Goal: Information Seeking & Learning: Check status

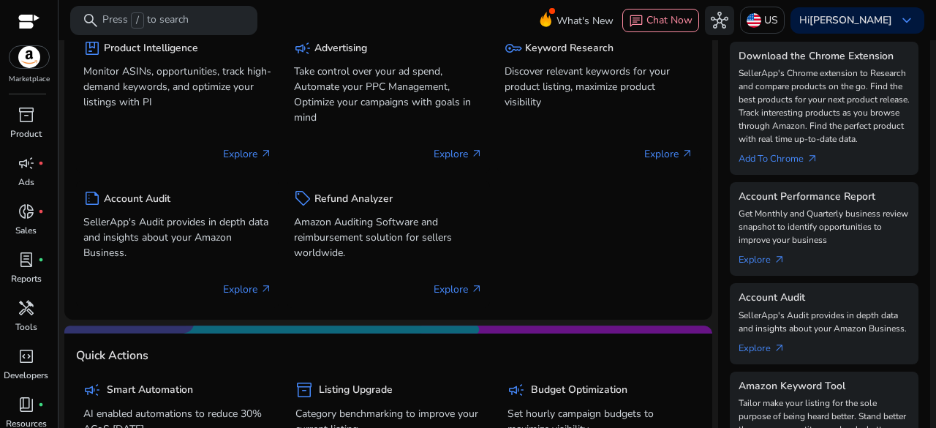
scroll to position [292, 0]
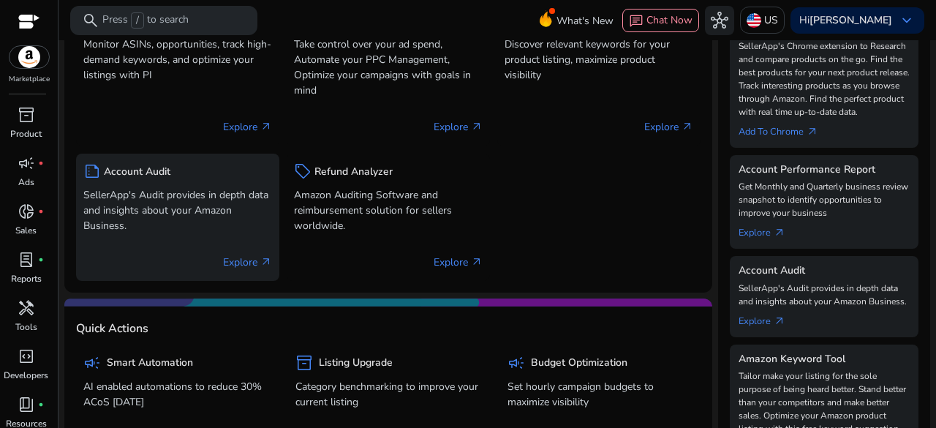
click at [240, 263] on p "Explore arrow_outward" at bounding box center [247, 261] width 49 height 15
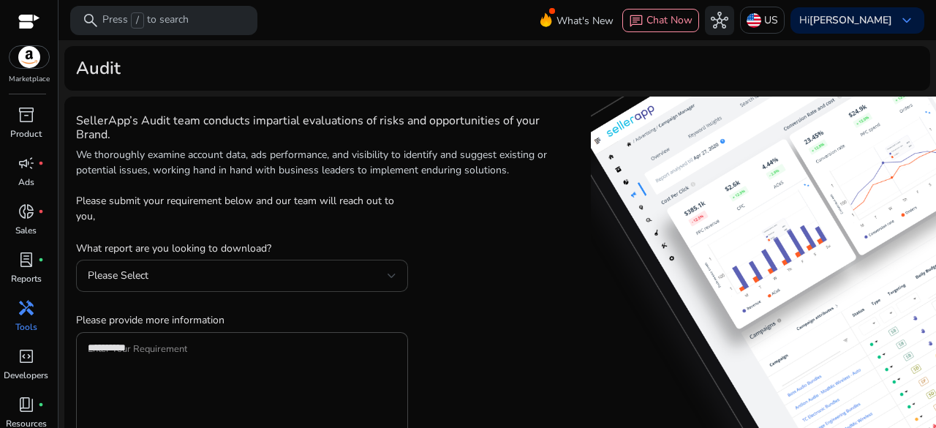
click at [238, 265] on div "Please Select" at bounding box center [242, 276] width 309 height 32
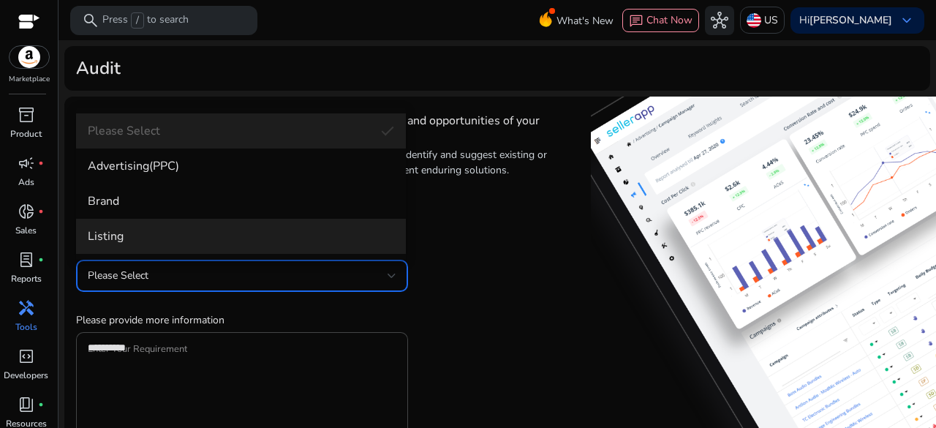
click at [224, 246] on mat-option "Listing" at bounding box center [241, 236] width 330 height 35
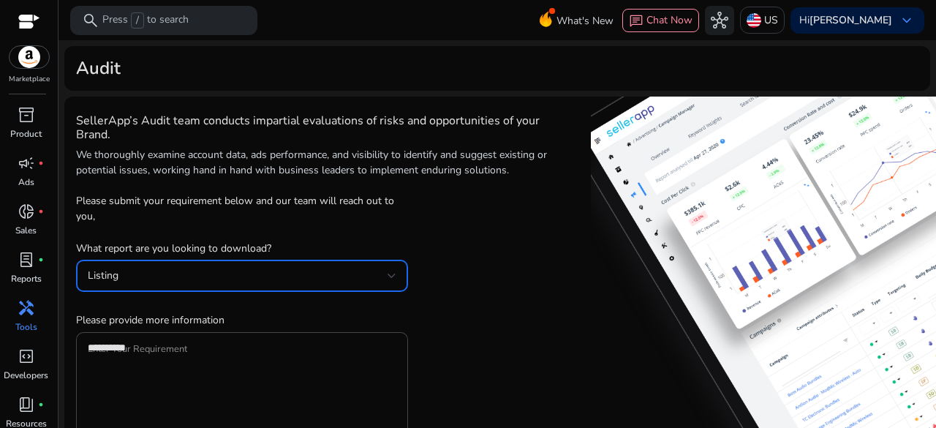
click at [31, 67] on img at bounding box center [29, 57] width 39 height 22
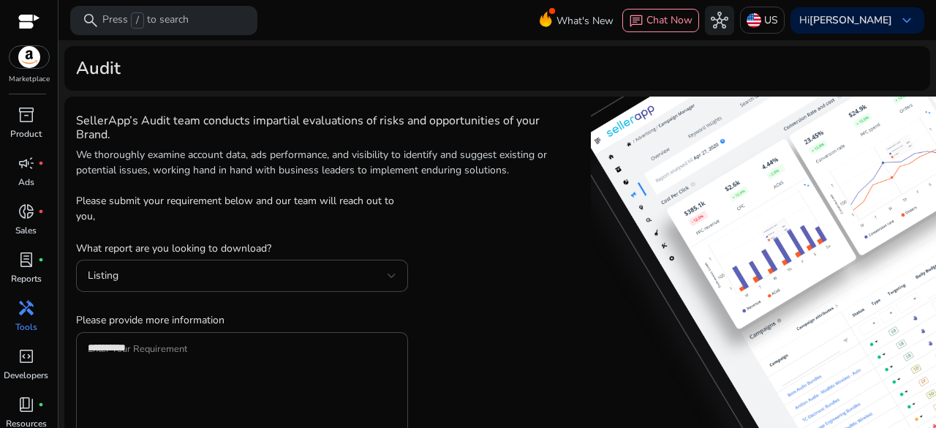
click at [19, 17] on div at bounding box center [29, 23] width 22 height 17
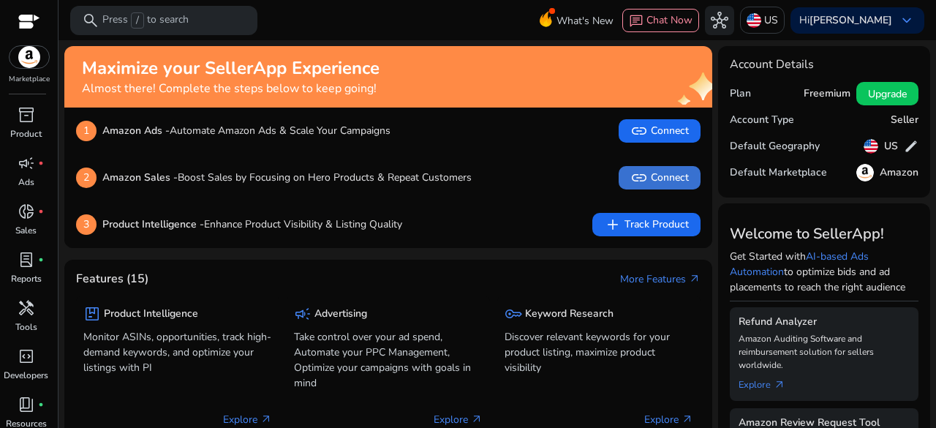
click at [646, 171] on app-icon "link" at bounding box center [640, 178] width 20 height 18
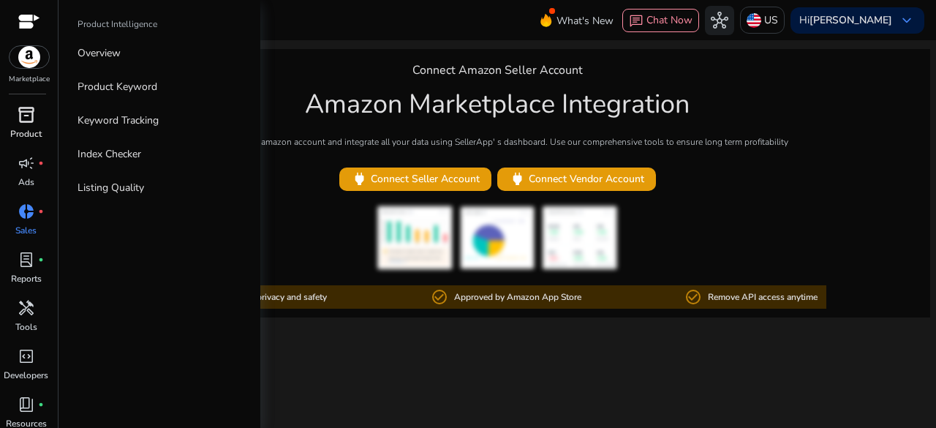
click at [28, 116] on span "inventory_2" at bounding box center [27, 115] width 18 height 18
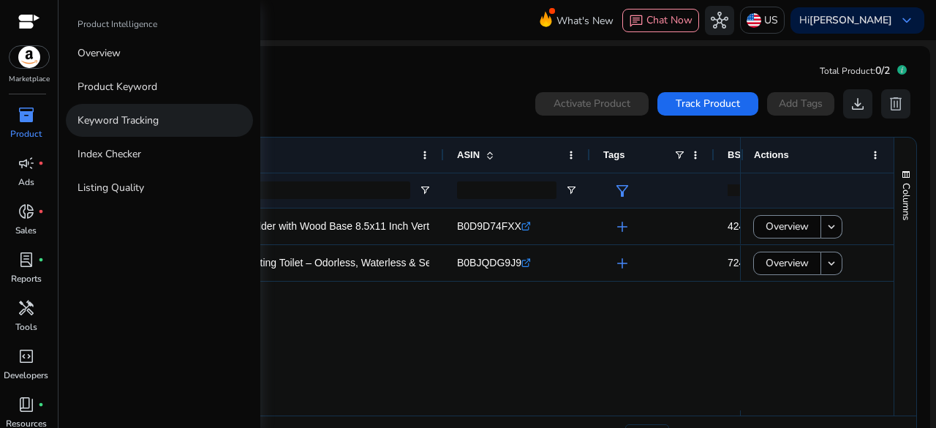
click at [113, 116] on p "Keyword Tracking" at bounding box center [117, 120] width 81 height 15
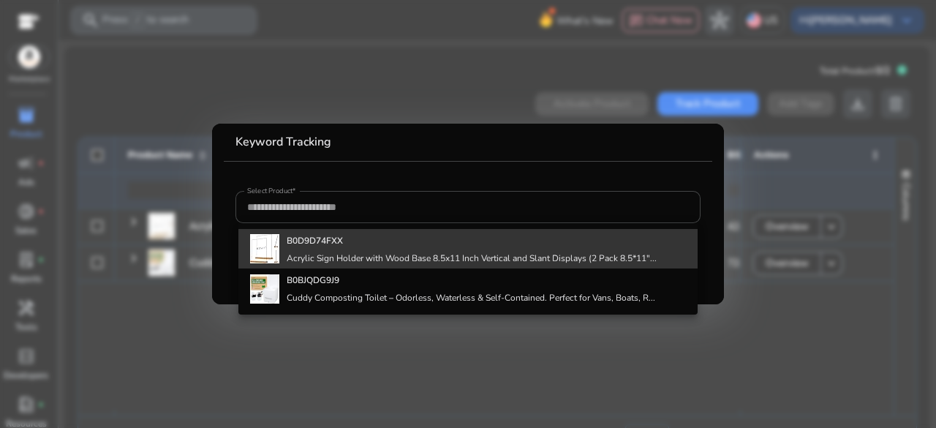
click at [333, 236] on b "B0D9D74FXX" at bounding box center [315, 241] width 56 height 12
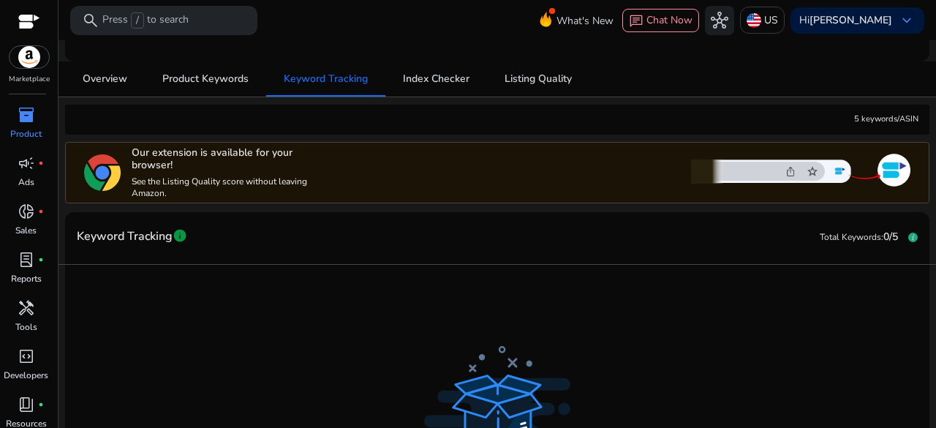
scroll to position [146, 0]
